Goal: Task Accomplishment & Management: Complete application form

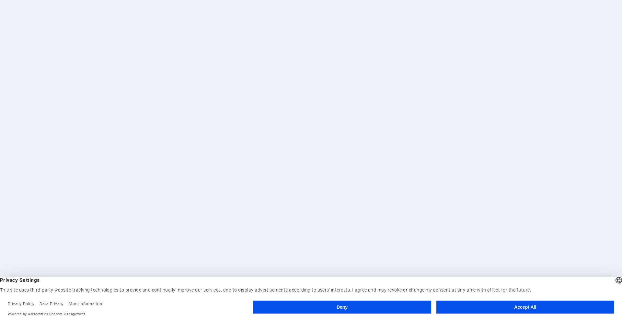
click at [529, 306] on button "Accept All" at bounding box center [526, 307] width 178 height 13
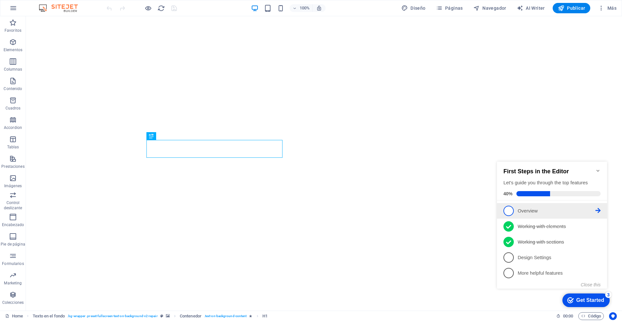
click at [507, 208] on span "1" at bounding box center [509, 211] width 10 height 10
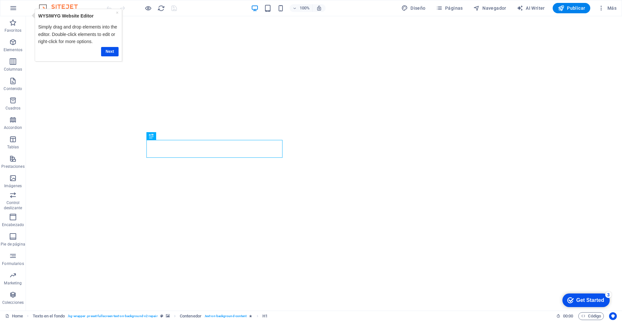
click at [583, 302] on div "Get Started" at bounding box center [591, 301] width 28 height 6
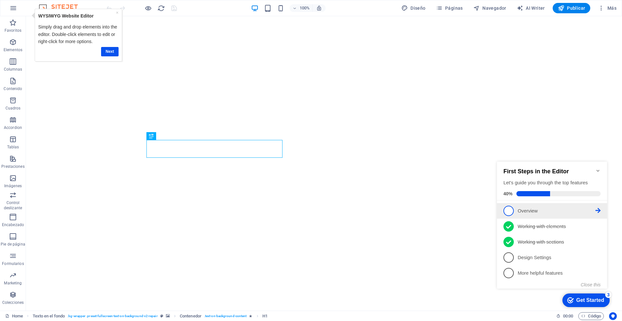
click at [597, 209] on icon at bounding box center [598, 210] width 5 height 5
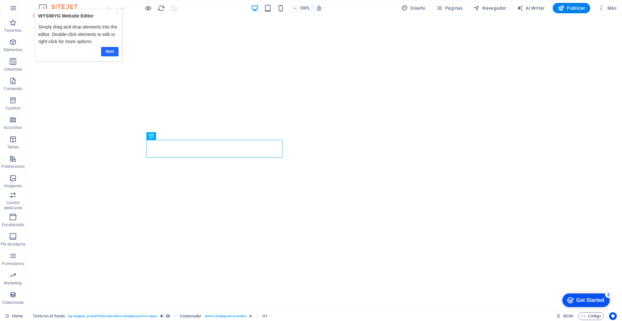
click at [110, 51] on link "Next" at bounding box center [110, 51] width 18 height 9
click at [590, 298] on div "Get Started" at bounding box center [591, 301] width 28 height 6
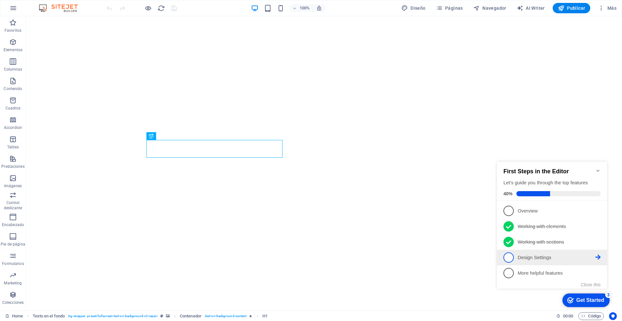
click at [599, 213] on icon at bounding box center [598, 210] width 5 height 5
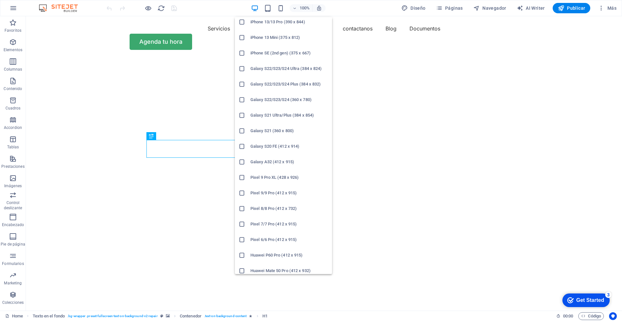
scroll to position [256, 0]
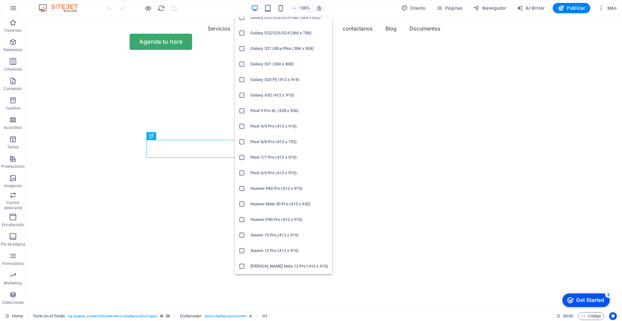
click at [270, 233] on h6 "Xiaomi 13 Pro (412 x 915)" at bounding box center [290, 235] width 78 height 8
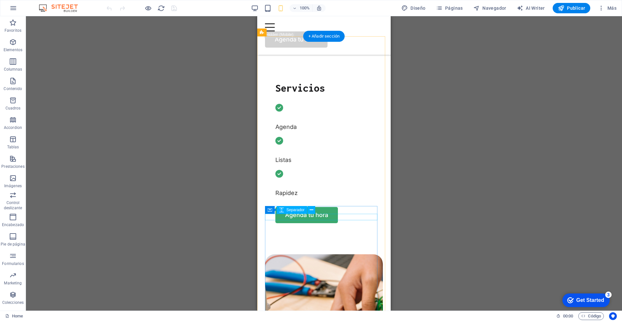
scroll to position [229, 0]
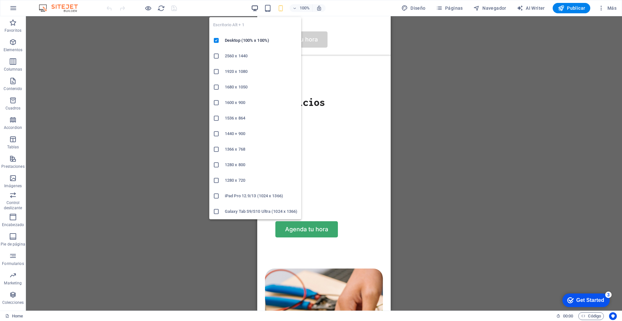
click at [255, 10] on icon "button" at bounding box center [254, 8] width 7 height 7
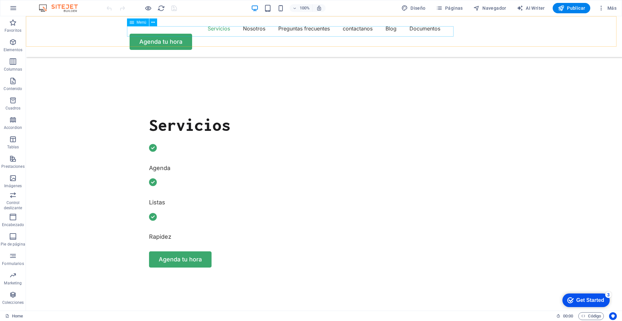
click at [392, 32] on nav "Servicios Nosotros Preguntas frecuentes contactanos Blog Documentos" at bounding box center [324, 28] width 389 height 10
click at [451, 9] on span "Páginas" at bounding box center [449, 8] width 27 height 6
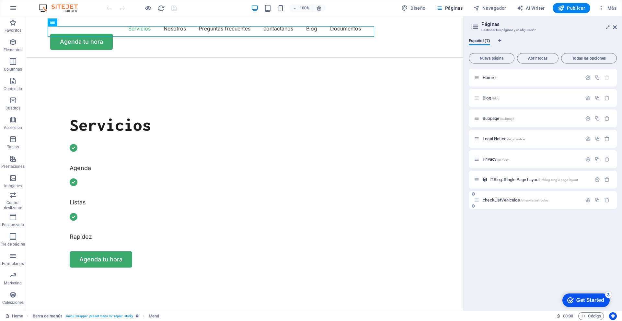
click at [520, 197] on div "checkListVehiculos /checklistvehiculos" at bounding box center [528, 199] width 108 height 7
click at [499, 200] on span "checkListVehiculos /checklistvehiculos" at bounding box center [516, 200] width 66 height 5
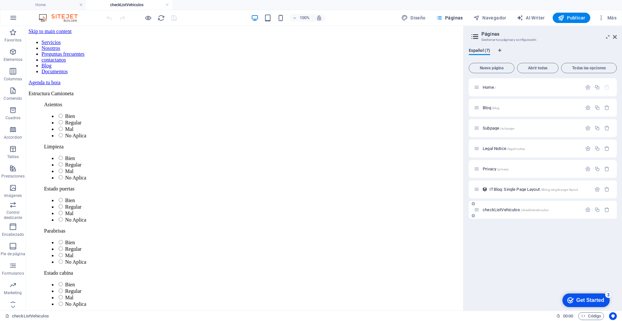
scroll to position [0, 0]
click at [499, 200] on div "Home / Blog /blog Subpage /subpage Legal Notice /legal-notice Privacy /privacy …" at bounding box center [543, 148] width 148 height 140
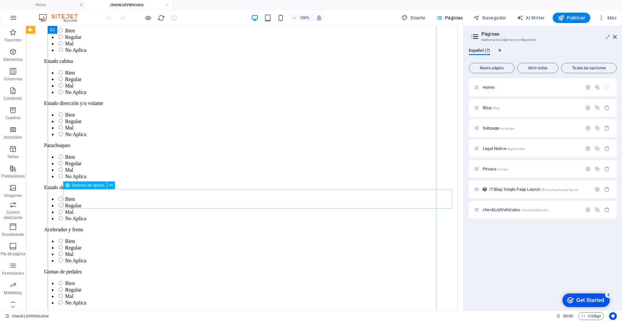
scroll to position [212, 0]
click at [497, 67] on span "Nueva página" at bounding box center [492, 68] width 40 height 4
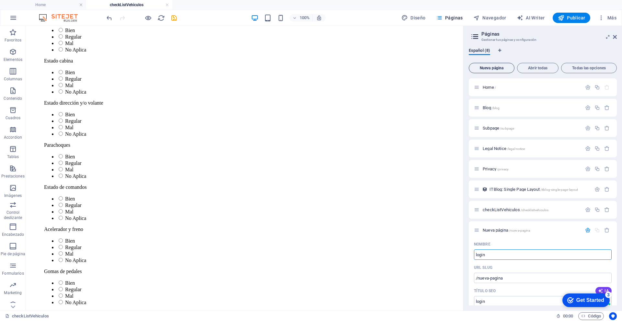
type input "login"
type input "/login"
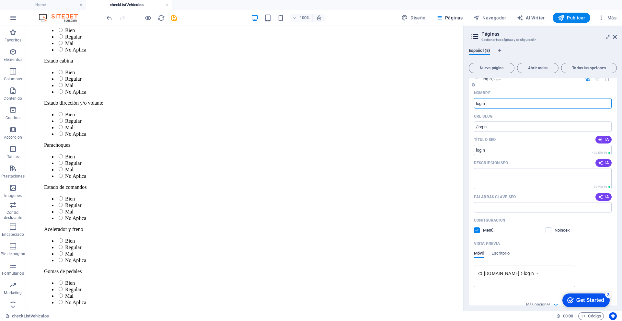
scroll to position [162, 0]
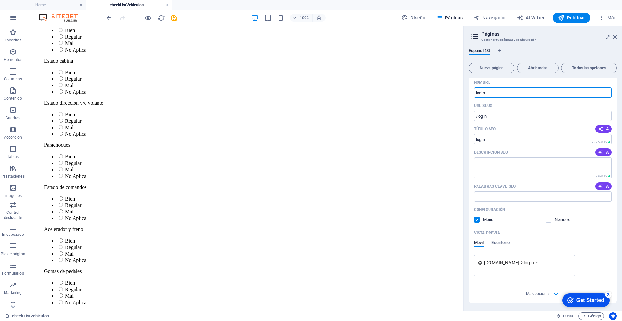
type input "login"
drag, startPoint x: 598, startPoint y: 301, endPoint x: 1091, endPoint y: 598, distance: 575.7
click html "checkmark Get Started 3 First Steps in the Editor Let's guide you through the t…"
click at [571, 301] on icon "checkmark" at bounding box center [571, 300] width 6 height 6
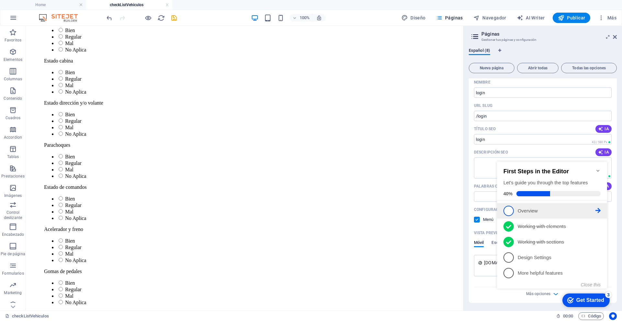
click at [598, 210] on icon at bounding box center [598, 210] width 5 height 5
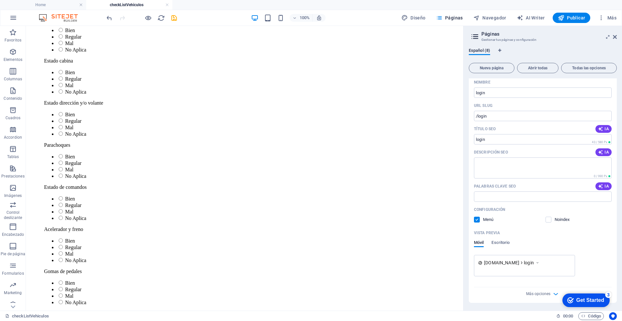
click at [585, 298] on div "Get Started" at bounding box center [591, 301] width 28 height 6
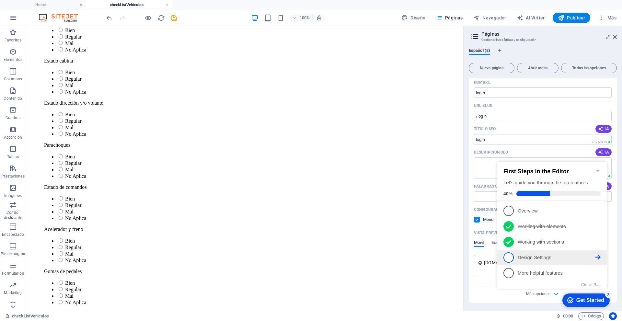
click at [510, 253] on span "4" at bounding box center [509, 258] width 10 height 10
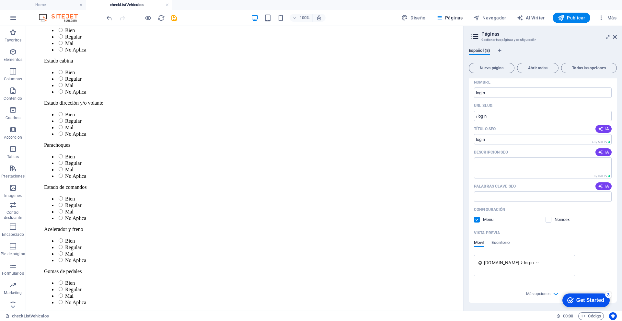
click at [577, 301] on div "Get Started" at bounding box center [591, 301] width 28 height 6
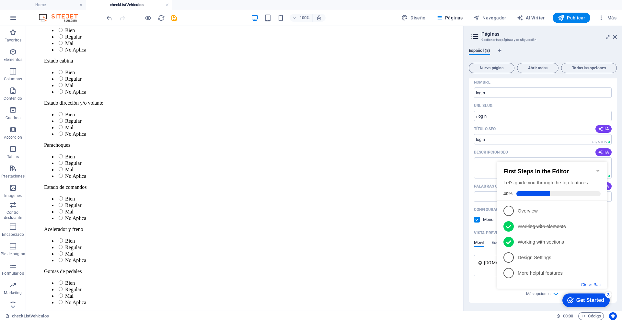
click at [589, 285] on button "Close this" at bounding box center [591, 284] width 20 height 5
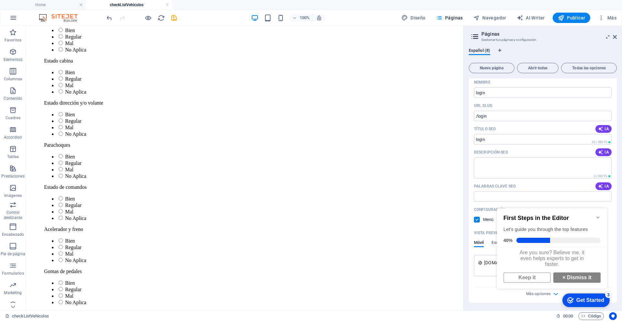
scroll to position [5, 0]
click at [573, 276] on link "× Dismiss it" at bounding box center [577, 278] width 47 height 10
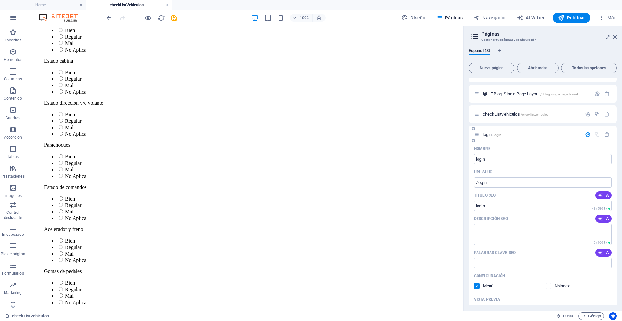
scroll to position [95, 0]
click at [539, 135] on p "login /login" at bounding box center [531, 135] width 97 height 4
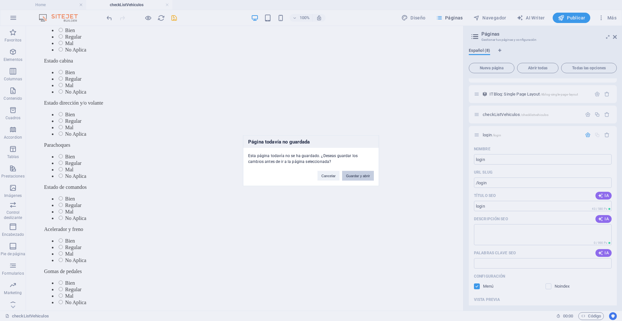
click at [356, 176] on button "Guardar y abrir" at bounding box center [358, 176] width 32 height 10
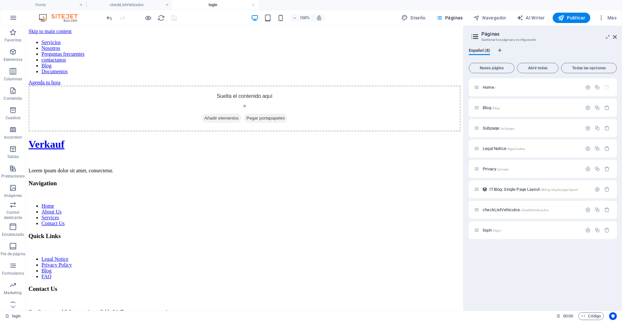
scroll to position [0, 0]
click at [12, 31] on icon at bounding box center [13, 29] width 5 height 3
click at [13, 261] on icon "button" at bounding box center [13, 259] width 8 height 8
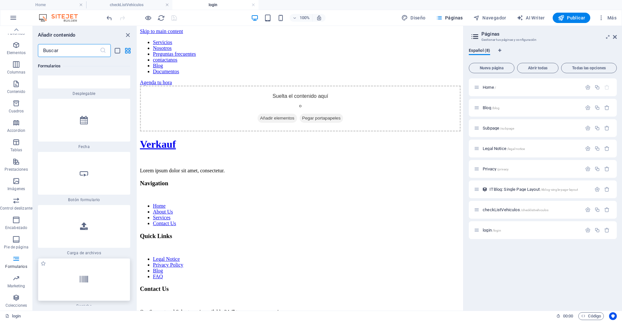
scroll to position [10327, 0]
click at [83, 170] on icon at bounding box center [84, 174] width 8 height 8
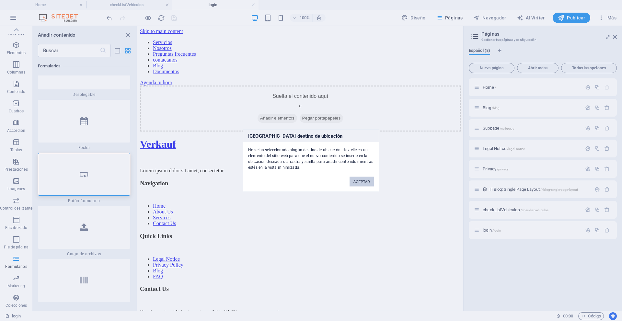
click at [364, 184] on button "ACEPTAR" at bounding box center [362, 182] width 24 height 10
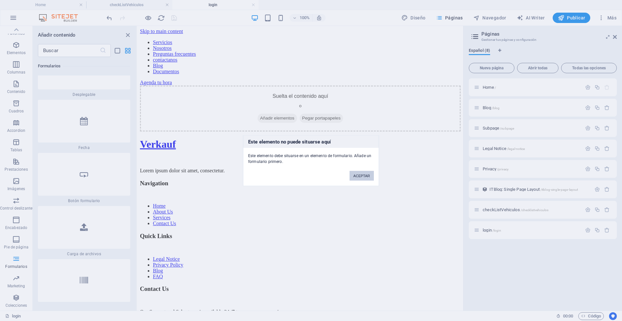
click at [356, 177] on button "ACEPTAR" at bounding box center [362, 176] width 24 height 10
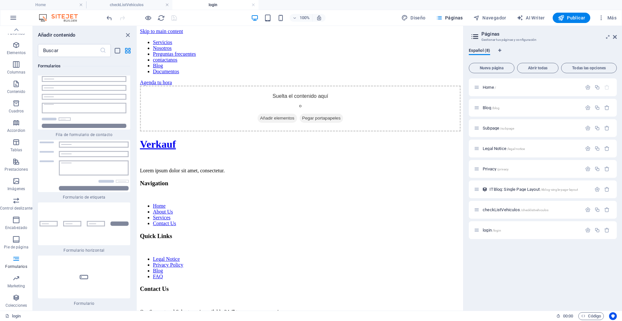
scroll to position [9693, 0]
drag, startPoint x: 224, startPoint y: 275, endPoint x: 235, endPoint y: 102, distance: 173.1
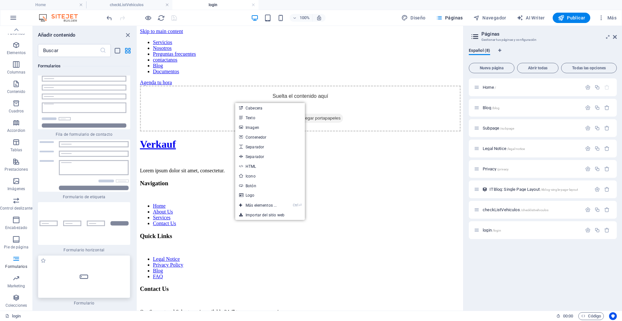
click at [82, 273] on icon at bounding box center [84, 277] width 8 height 8
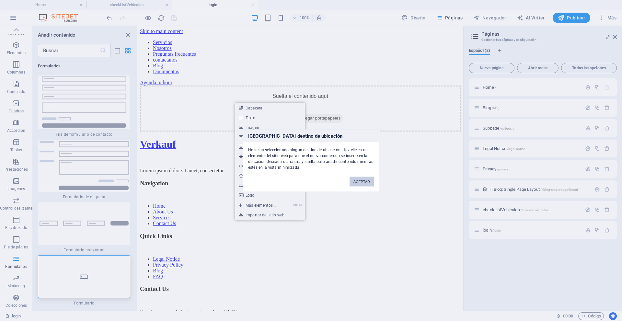
click at [363, 183] on button "ACEPTAR" at bounding box center [362, 182] width 24 height 10
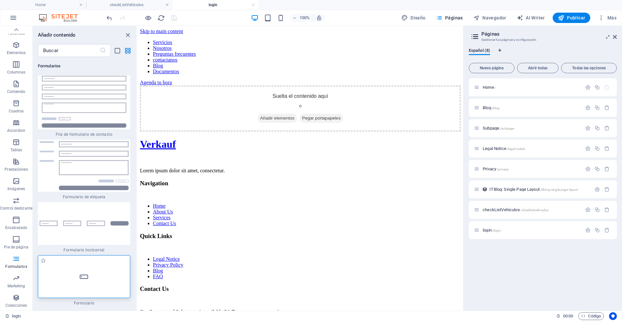
click at [97, 255] on div at bounding box center [84, 276] width 92 height 43
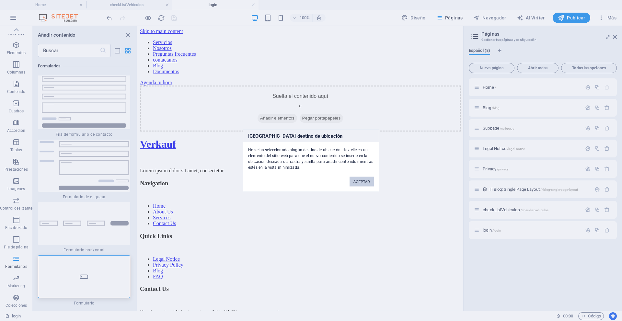
click at [355, 178] on button "ACEPTAR" at bounding box center [362, 182] width 24 height 10
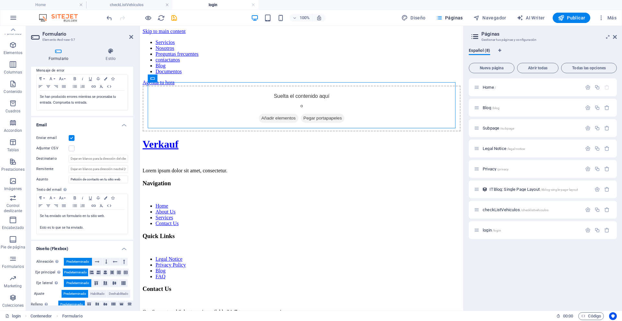
scroll to position [116, 0]
click at [9, 263] on icon "button" at bounding box center [13, 259] width 8 height 8
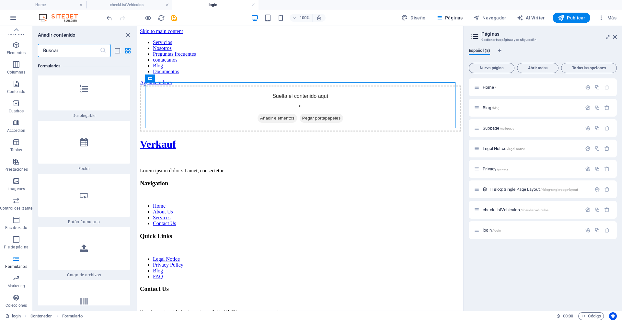
scroll to position [10307, 0]
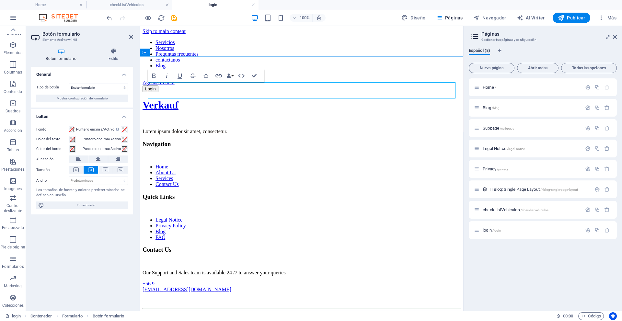
click at [215, 91] on div "Login" at bounding box center [302, 89] width 318 height 7
click at [13, 265] on p "Formularios" at bounding box center [13, 266] width 22 height 5
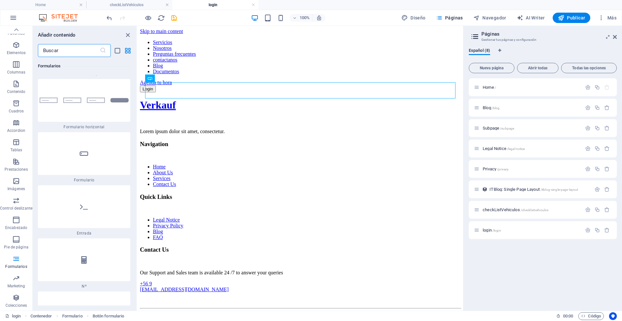
scroll to position [9818, 0]
click at [114, 184] on div at bounding box center [84, 205] width 92 height 43
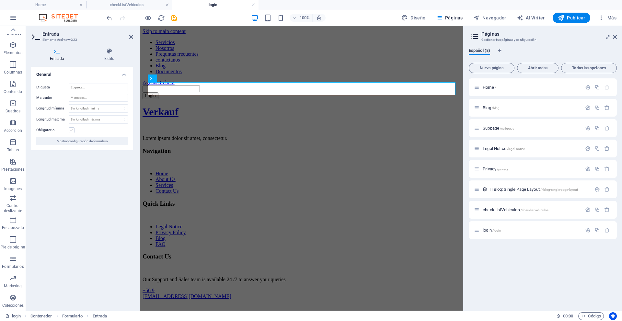
click at [71, 129] on label at bounding box center [72, 130] width 6 height 6
click at [0, 0] on input "Obligatorio" at bounding box center [0, 0] width 0 height 0
click at [111, 86] on input "Etiqueta" at bounding box center [98, 88] width 59 height 8
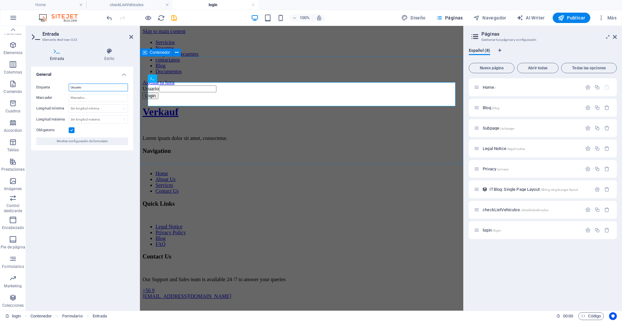
type input "Usuario"
click at [241, 99] on div "Usuario Login" at bounding box center [302, 93] width 318 height 14
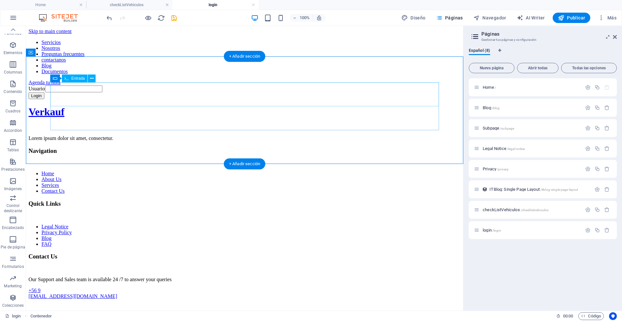
click at [214, 92] on div "Usuario" at bounding box center [245, 89] width 432 height 7
click at [169, 99] on div "Usuario Login" at bounding box center [245, 93] width 432 height 14
click at [57, 92] on div "Usuario" at bounding box center [245, 89] width 432 height 7
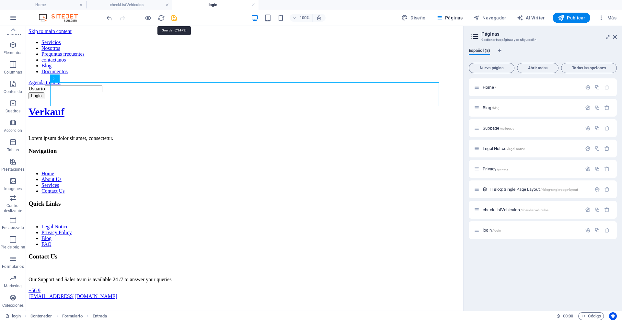
click at [175, 17] on icon "save" at bounding box center [174, 17] width 7 height 7
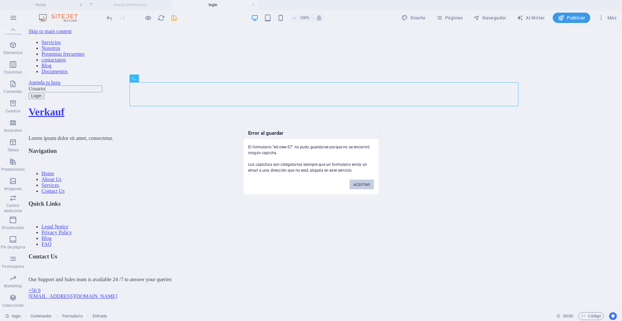
click at [357, 182] on button "ACEPTAR" at bounding box center [362, 185] width 24 height 10
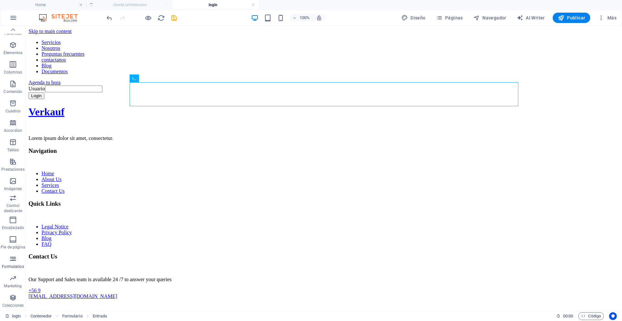
click at [10, 265] on p "Formularios" at bounding box center [13, 266] width 22 height 5
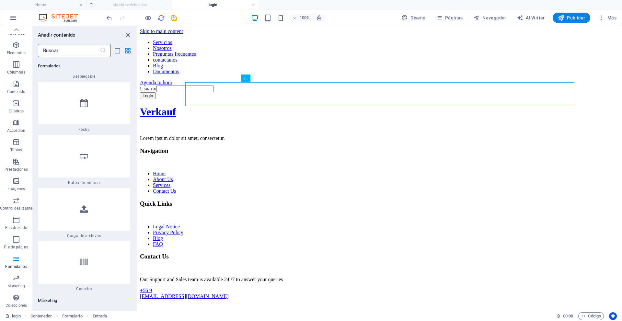
scroll to position [10346, 0]
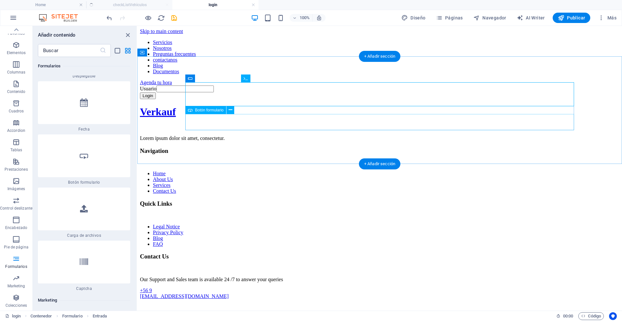
drag, startPoint x: 232, startPoint y: 264, endPoint x: 297, endPoint y: 115, distance: 162.0
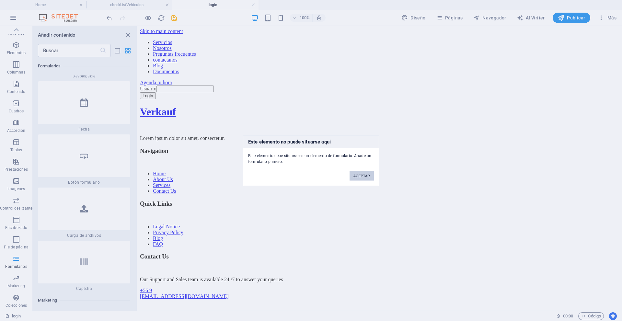
click at [367, 173] on button "ACEPTAR" at bounding box center [362, 176] width 24 height 10
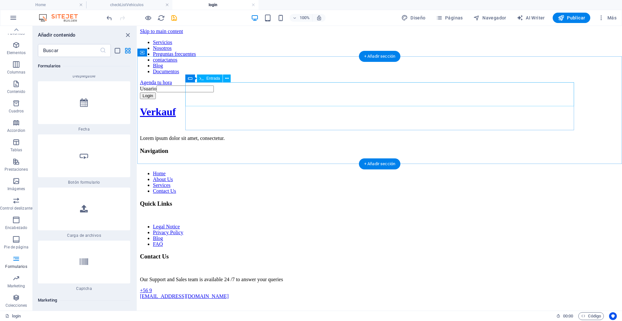
click at [245, 92] on div "Usuario" at bounding box center [380, 89] width 480 height 7
click at [246, 92] on div "Usuario" at bounding box center [380, 89] width 480 height 7
click at [173, 94] on div "Usuario Login" at bounding box center [380, 93] width 480 height 14
click at [169, 86] on div "Usuario Login" at bounding box center [380, 93] width 480 height 14
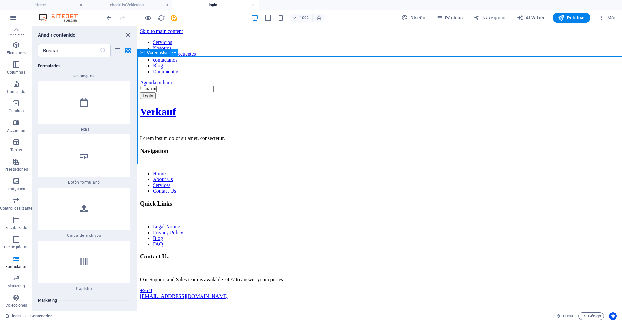
click at [177, 49] on button at bounding box center [175, 53] width 8 height 8
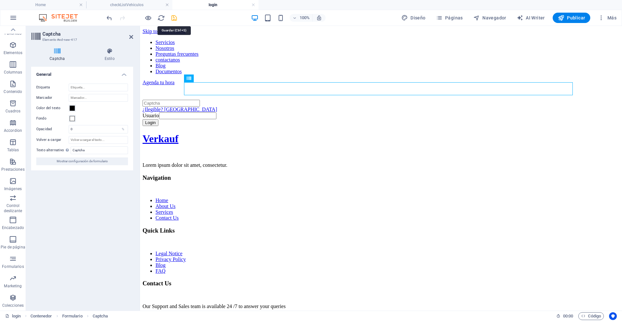
click at [176, 17] on icon "save" at bounding box center [174, 17] width 7 height 7
